Goal: Task Accomplishment & Management: Manage account settings

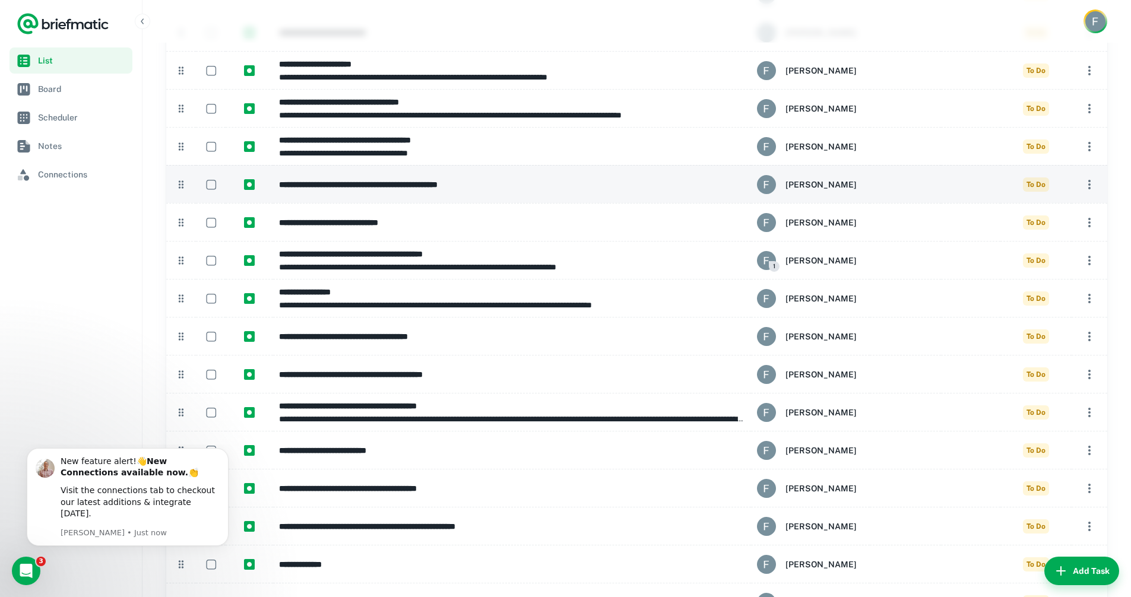
scroll to position [482, 0]
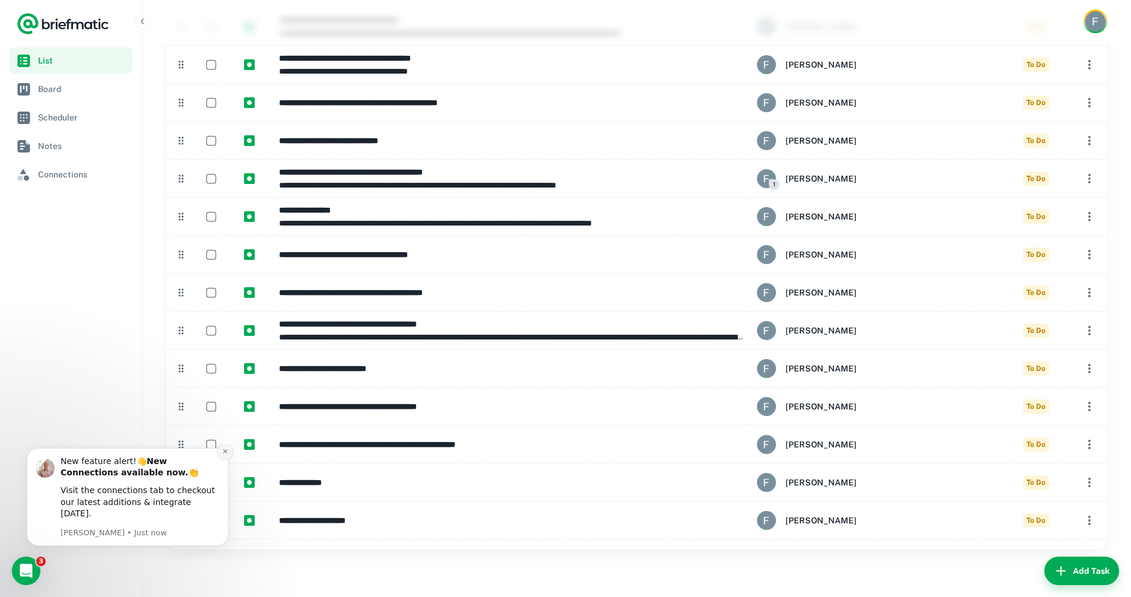
click at [223, 455] on icon "Dismiss notification" at bounding box center [225, 451] width 7 height 7
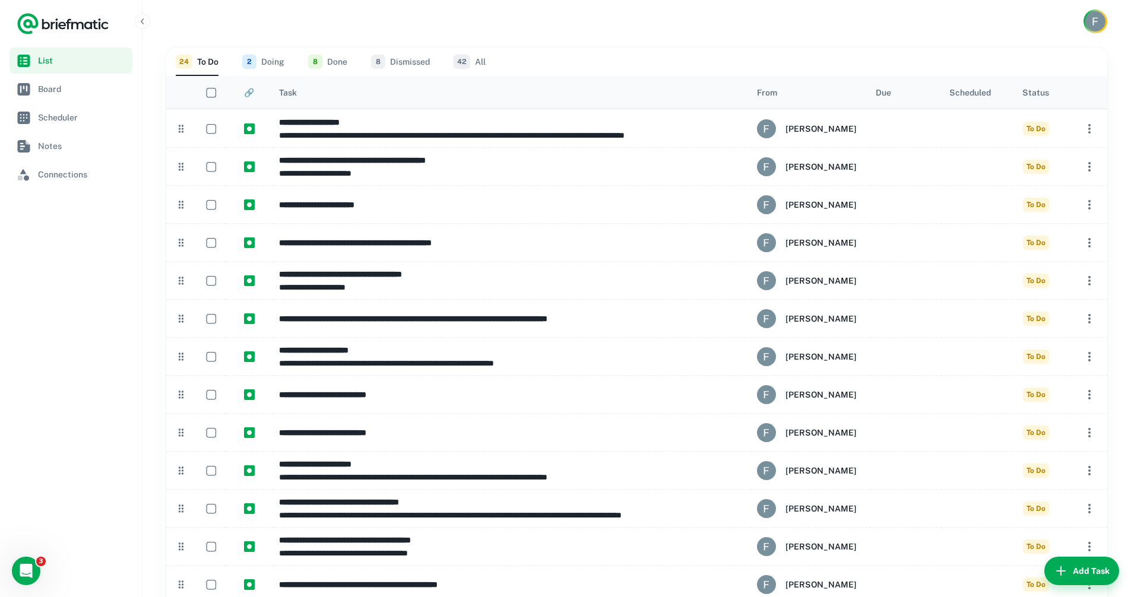
scroll to position [394, 0]
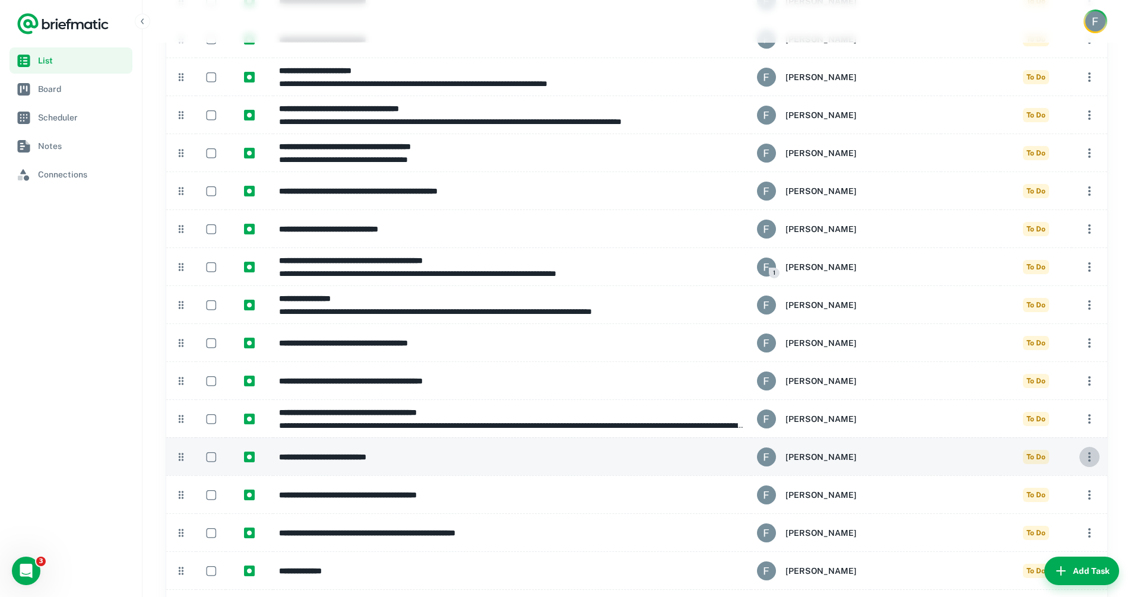
click at [1086, 462] on icon "button" at bounding box center [1089, 457] width 14 height 14
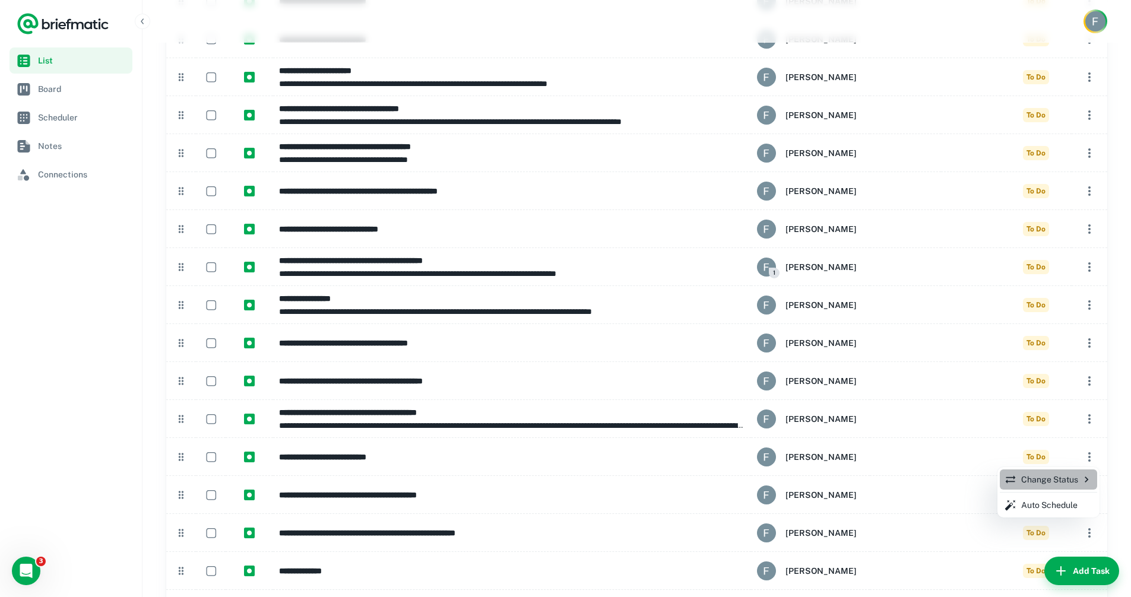
click at [1052, 483] on p "Change Status" at bounding box center [1048, 479] width 88 height 13
click at [970, 554] on p "Dismissed" at bounding box center [973, 549] width 39 height 13
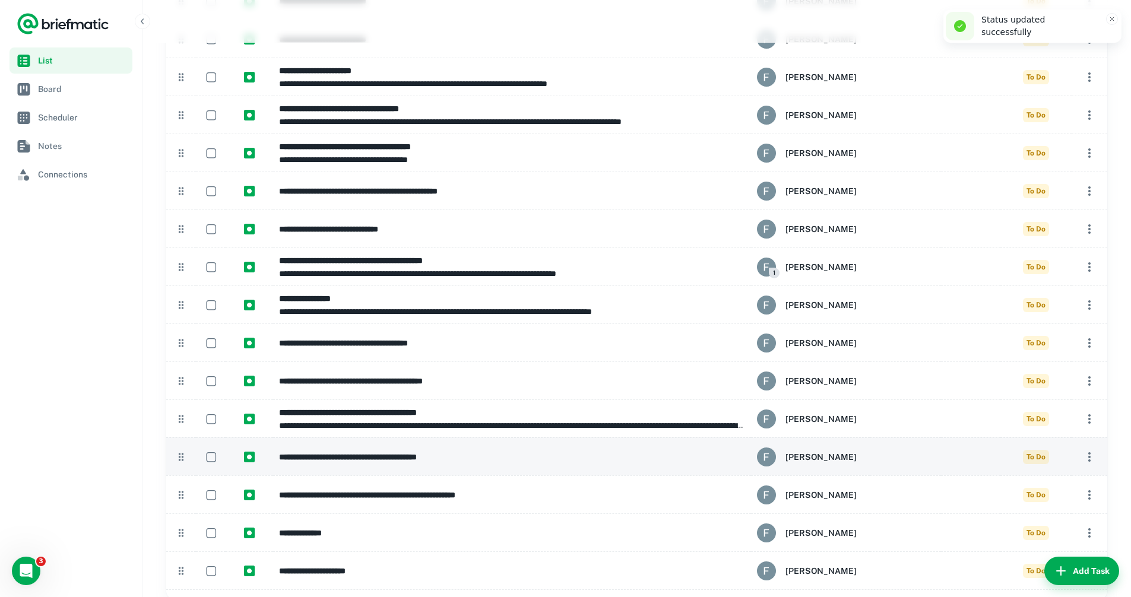
click at [1086, 457] on icon "button" at bounding box center [1089, 457] width 14 height 14
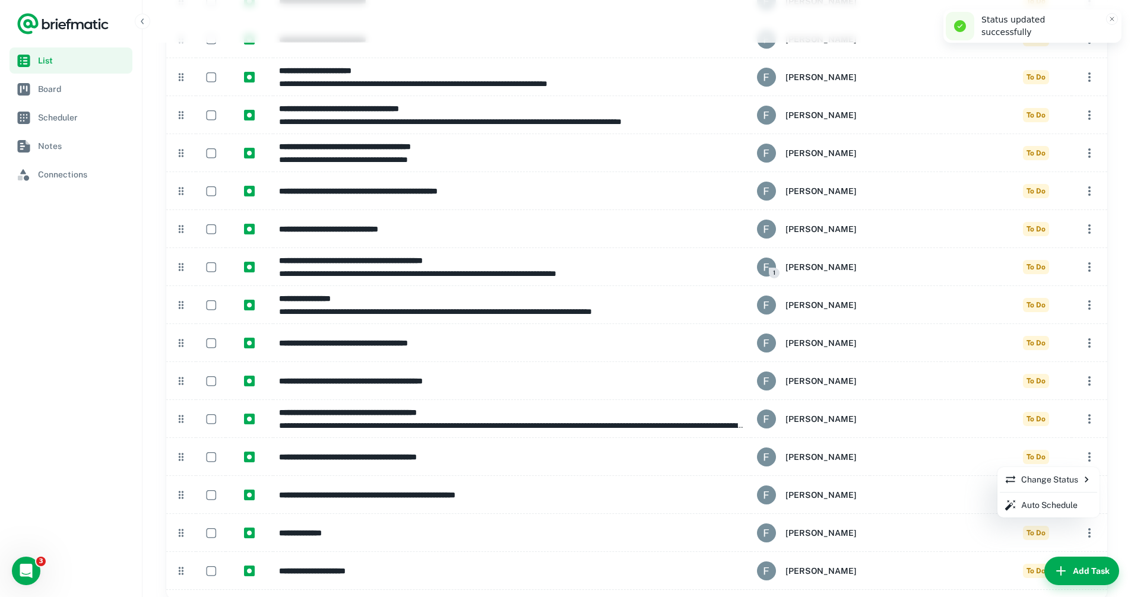
click at [1034, 485] on p "Change Status" at bounding box center [1048, 479] width 88 height 13
click at [971, 552] on p "Dismissed" at bounding box center [973, 549] width 39 height 13
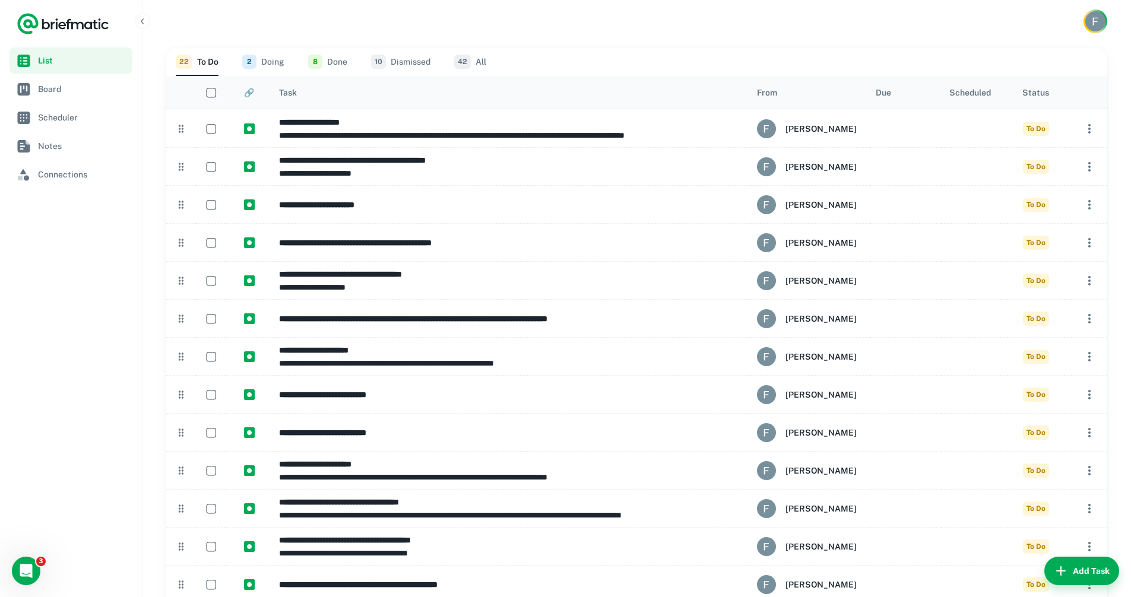
click at [1095, 573] on button "Add Task" at bounding box center [1081, 571] width 75 height 28
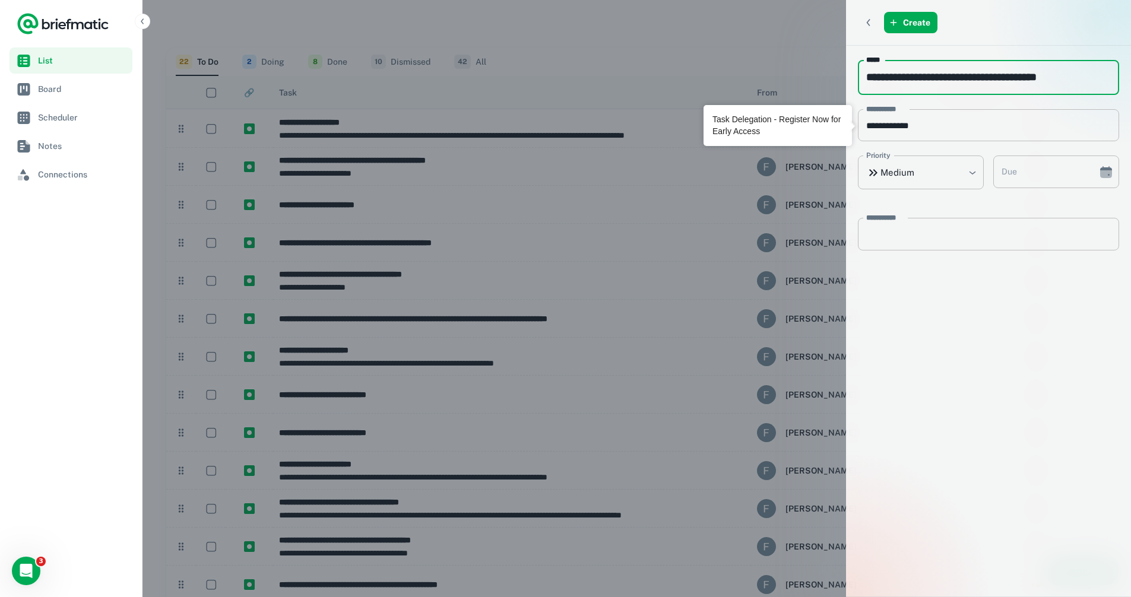
type input "**********"
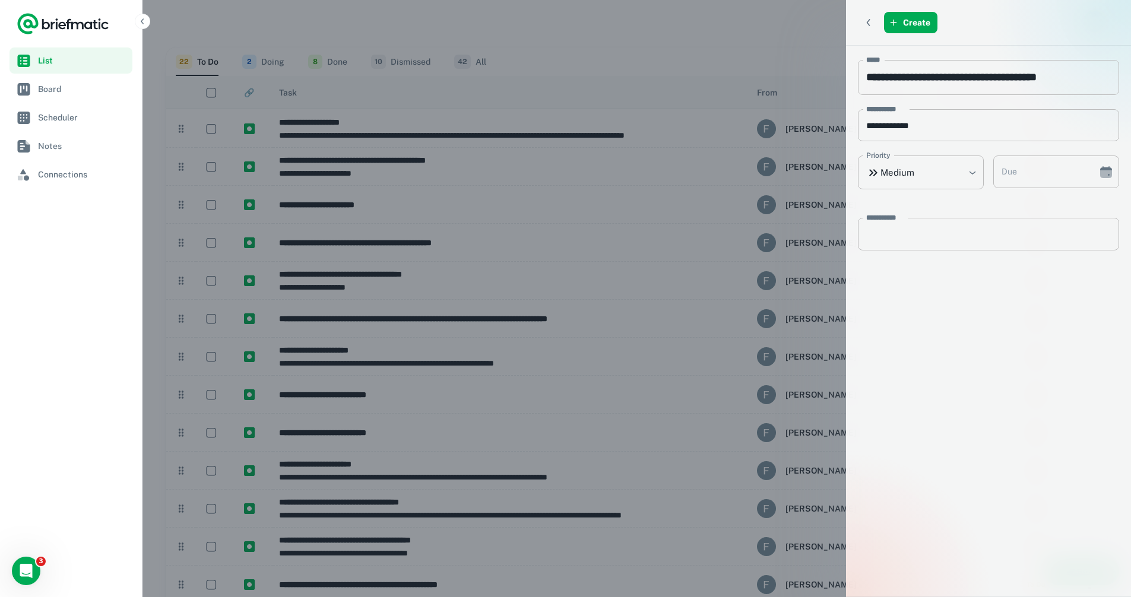
click at [938, 19] on div "Create" at bounding box center [988, 22] width 285 height 45
click at [921, 20] on button "Create" at bounding box center [910, 22] width 53 height 21
